Goal: Task Accomplishment & Management: Use online tool/utility

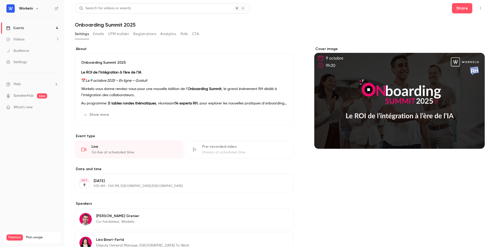
click at [27, 29] on link "Events 4" at bounding box center [32, 27] width 64 height 11
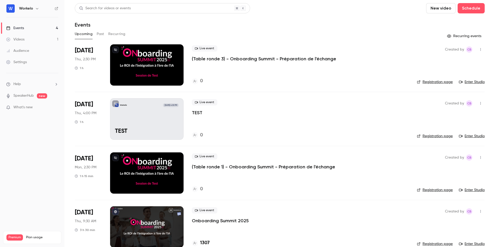
click at [155, 129] on p "TEST" at bounding box center [147, 131] width 64 height 7
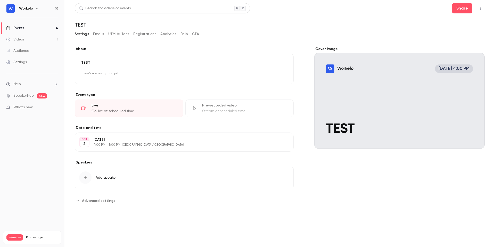
click at [371, 8] on icon "button" at bounding box center [481, 8] width 4 height 4
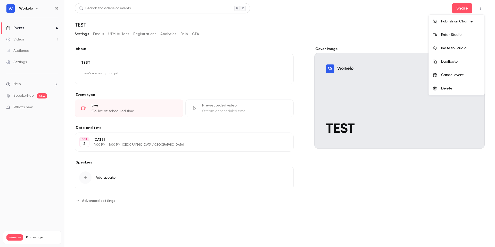
click at [371, 36] on div "Enter Studio" at bounding box center [460, 34] width 39 height 5
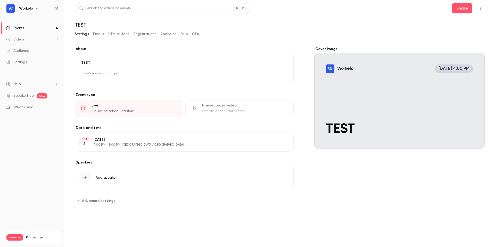
click at [30, 29] on link "Events 4" at bounding box center [32, 27] width 64 height 11
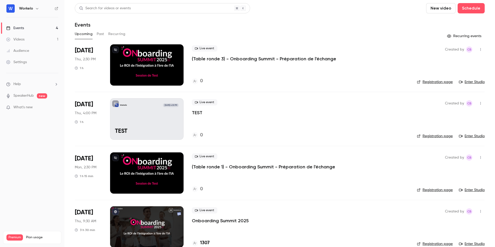
scroll to position [10, 0]
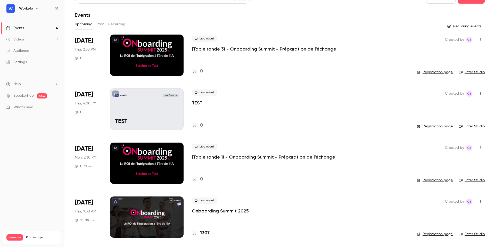
click at [151, 200] on div at bounding box center [146, 217] width 73 height 41
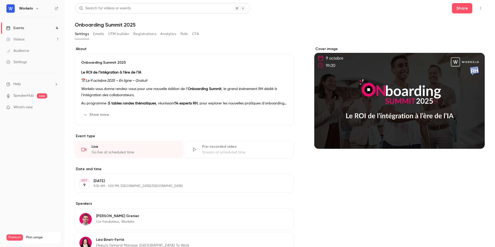
click at [371, 8] on icon "button" at bounding box center [481, 8] width 4 height 4
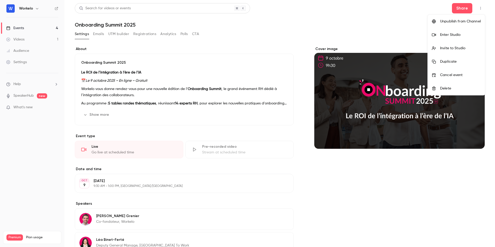
click at [371, 39] on li "Enter Studio" at bounding box center [456, 34] width 57 height 13
